Goal: Task Accomplishment & Management: Manage account settings

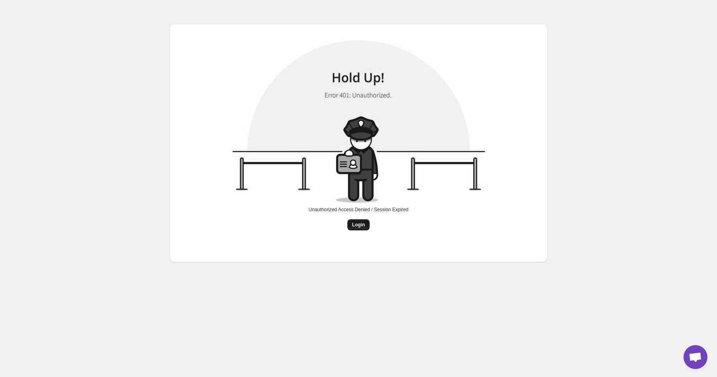
click at [364, 225] on span "Login" at bounding box center [358, 225] width 13 height 6
click at [362, 226] on span "Login" at bounding box center [358, 225] width 13 height 6
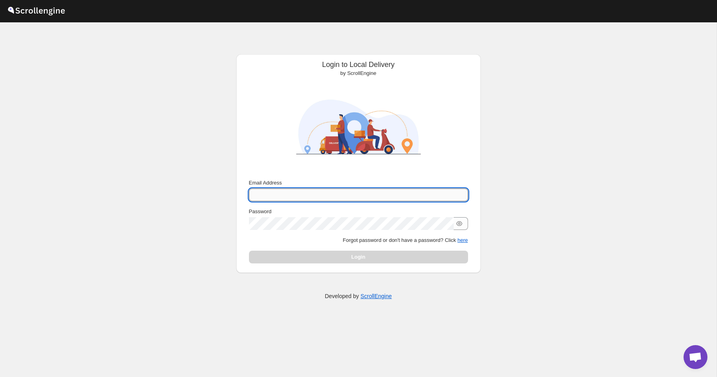
click at [320, 194] on input "Email Address" at bounding box center [358, 194] width 219 height 13
click at [467, 239] on button "here" at bounding box center [462, 240] width 10 height 6
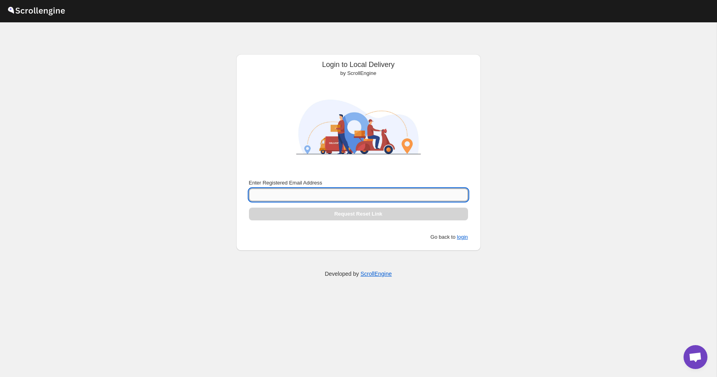
click at [313, 194] on input "Enter Registered Email Address" at bounding box center [358, 194] width 219 height 13
click at [464, 239] on button "login" at bounding box center [462, 237] width 11 height 6
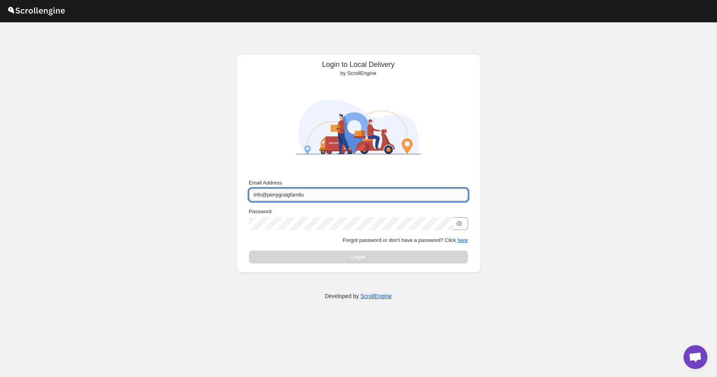
click at [317, 194] on input "info@penygraigfamilu" at bounding box center [358, 194] width 219 height 13
type input "info@penygraigfamilybutchers.co.uk"
click at [359, 333] on div "Login to Local Delivery by ScrollEngine Submit Email Address info@penygraigfami…" at bounding box center [358, 199] width 717 height 355
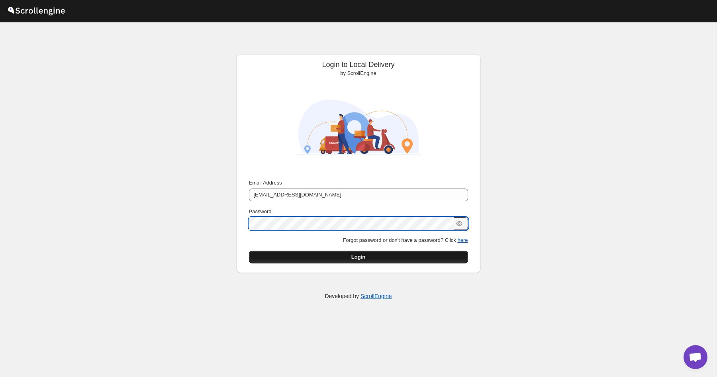
click at [312, 257] on button "Login" at bounding box center [358, 257] width 219 height 13
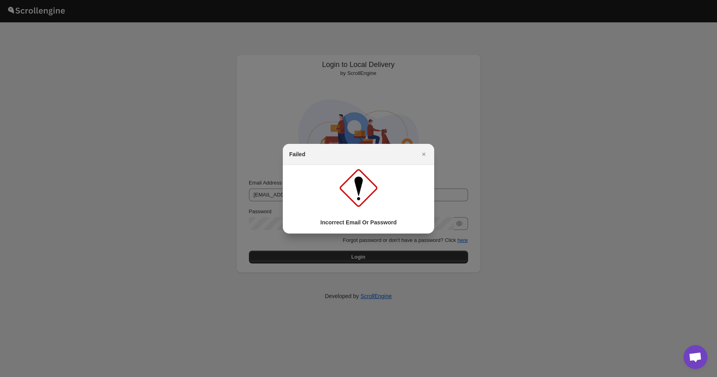
click at [129, 123] on div at bounding box center [358, 188] width 717 height 377
